Goal: Task Accomplishment & Management: Complete application form

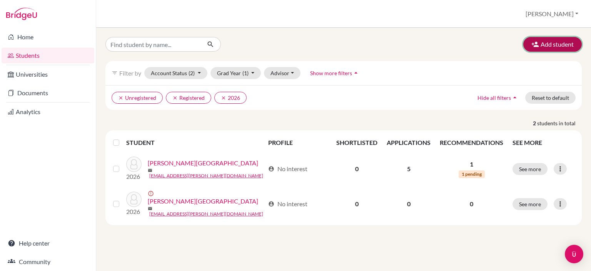
click at [541, 44] on button "Add student" at bounding box center [553, 44] width 59 height 15
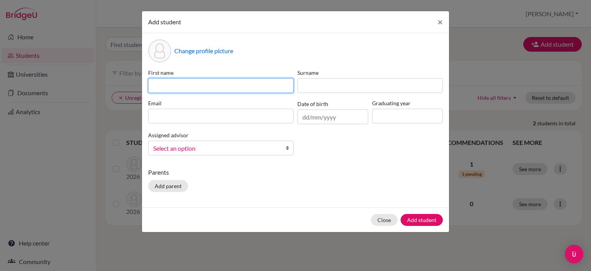
click at [270, 85] on input at bounding box center [221, 85] width 146 height 15
type input "[PERSON_NAME]"
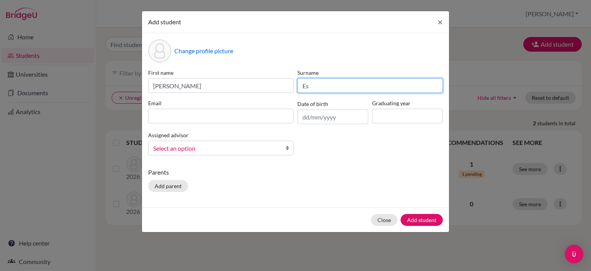
type input "E"
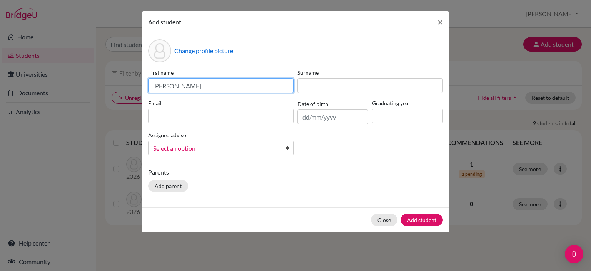
click at [192, 87] on input "[PERSON_NAME]" at bounding box center [221, 85] width 146 height 15
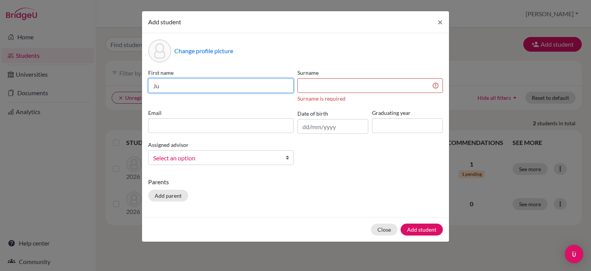
type input "J"
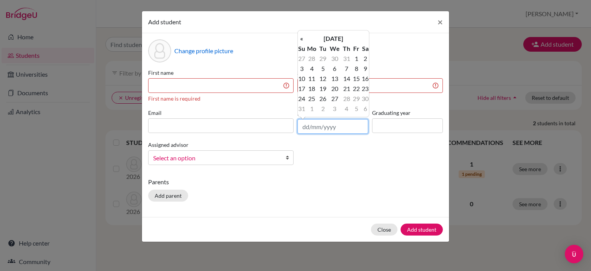
click at [324, 130] on input "text" at bounding box center [333, 126] width 71 height 15
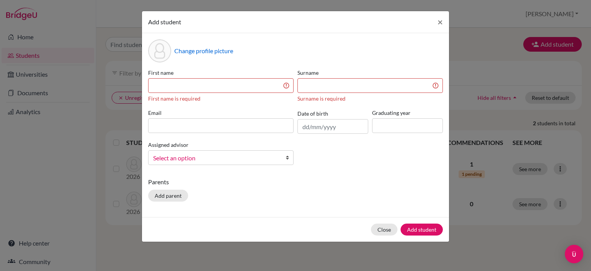
click at [310, 161] on div "First name First name is required Surname Surname is required Email Date of bir…" at bounding box center [295, 120] width 299 height 102
click at [406, 120] on input at bounding box center [407, 125] width 71 height 15
